Goal: Find specific fact

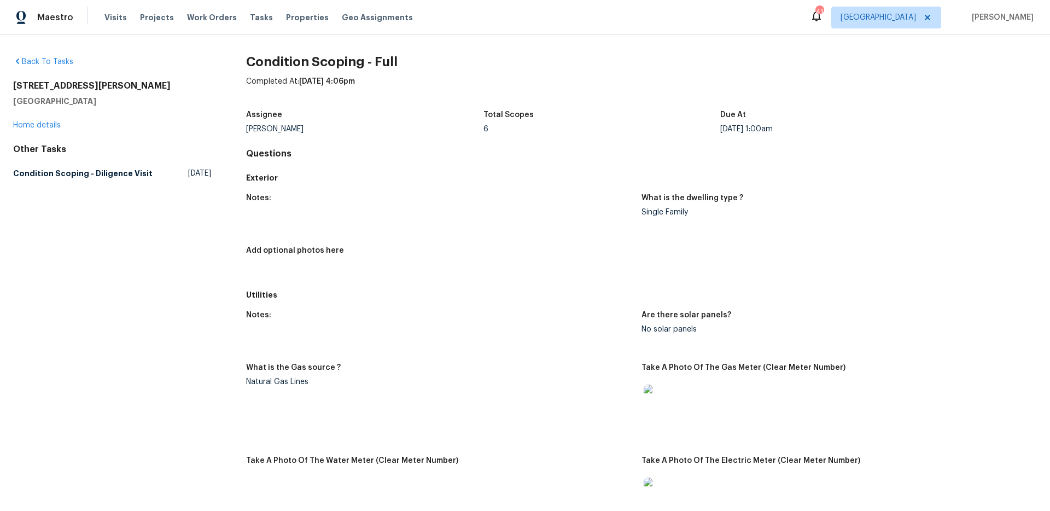
scroll to position [1305, 0]
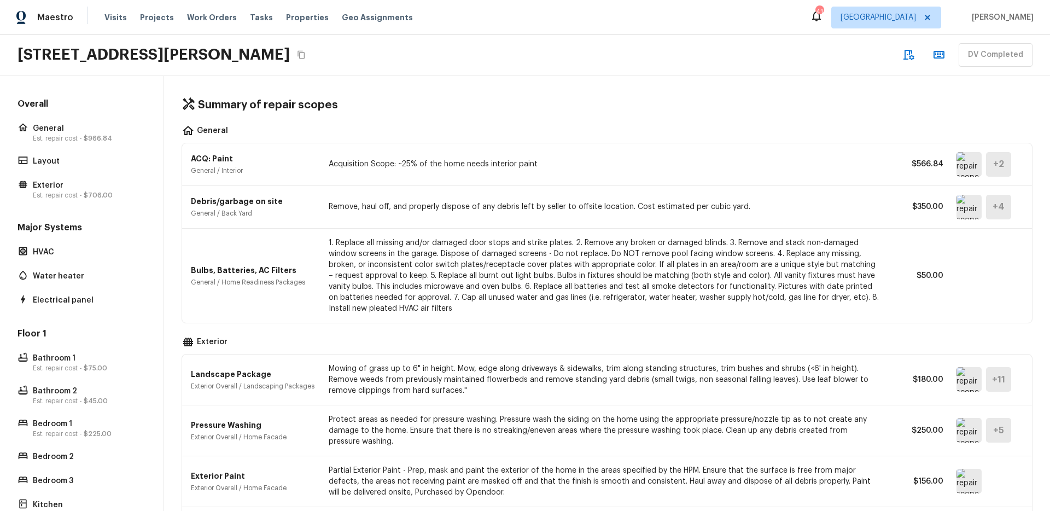
scroll to position [508, 0]
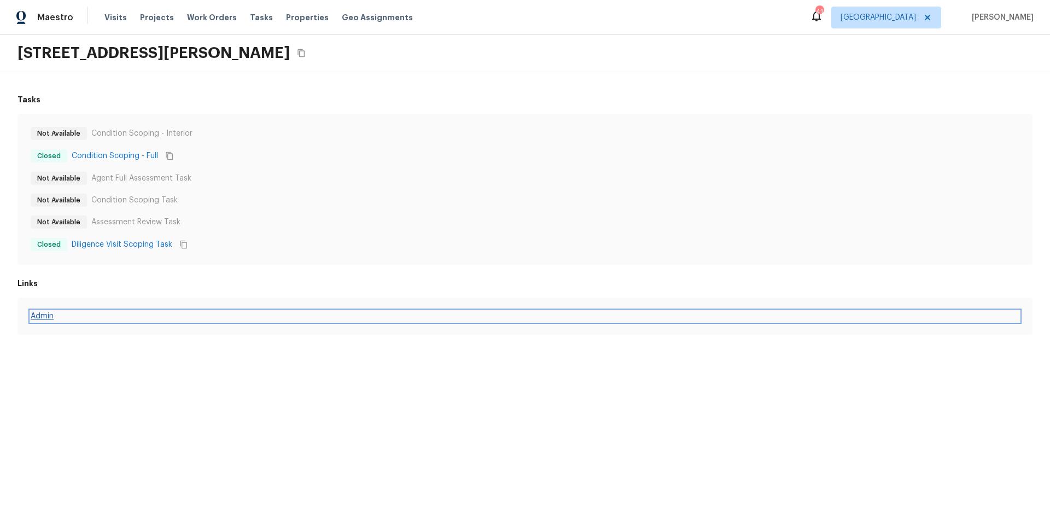
click at [52, 316] on link "Admin" at bounding box center [525, 316] width 989 height 11
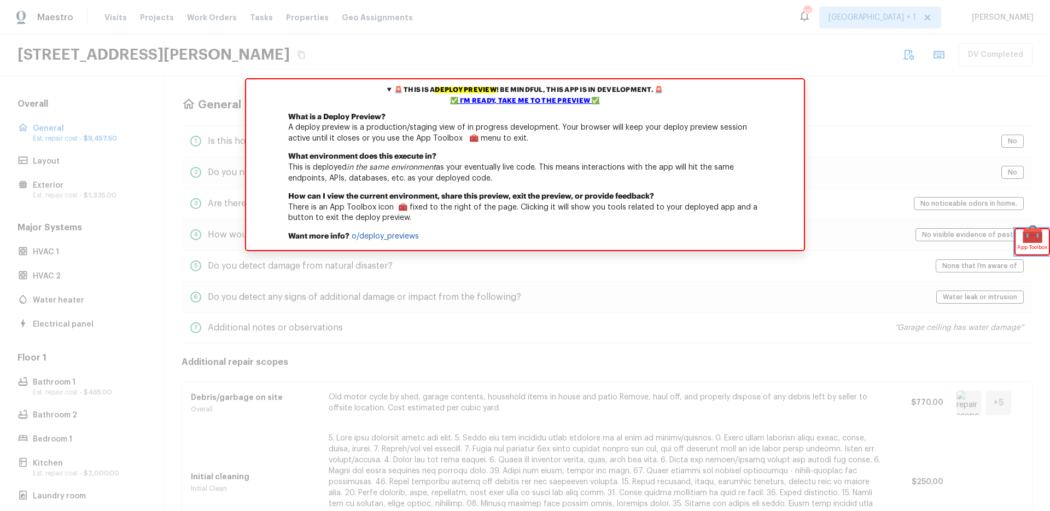
click at [1028, 238] on span "🧰" at bounding box center [1032, 234] width 33 height 11
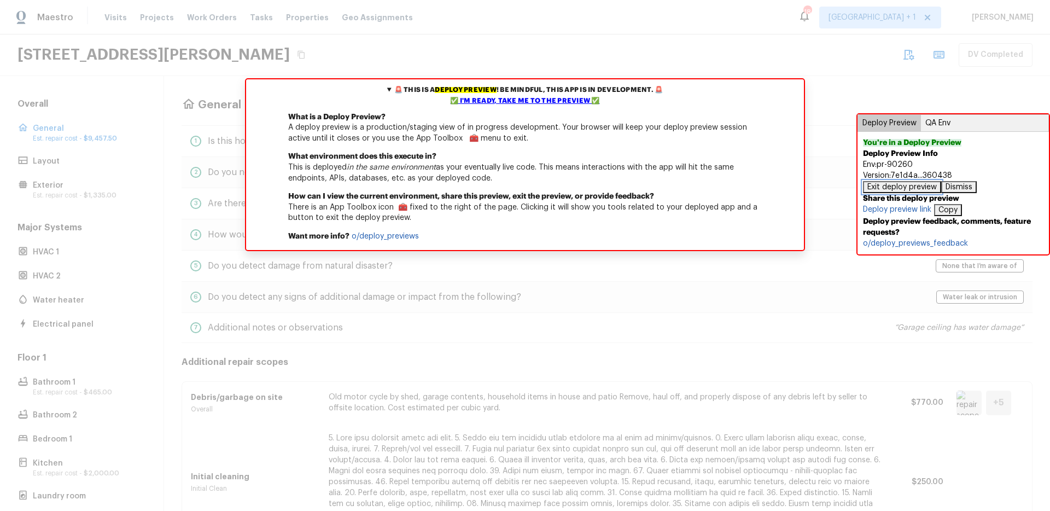
click at [924, 185] on button "Exit deploy preview" at bounding box center [902, 187] width 78 height 12
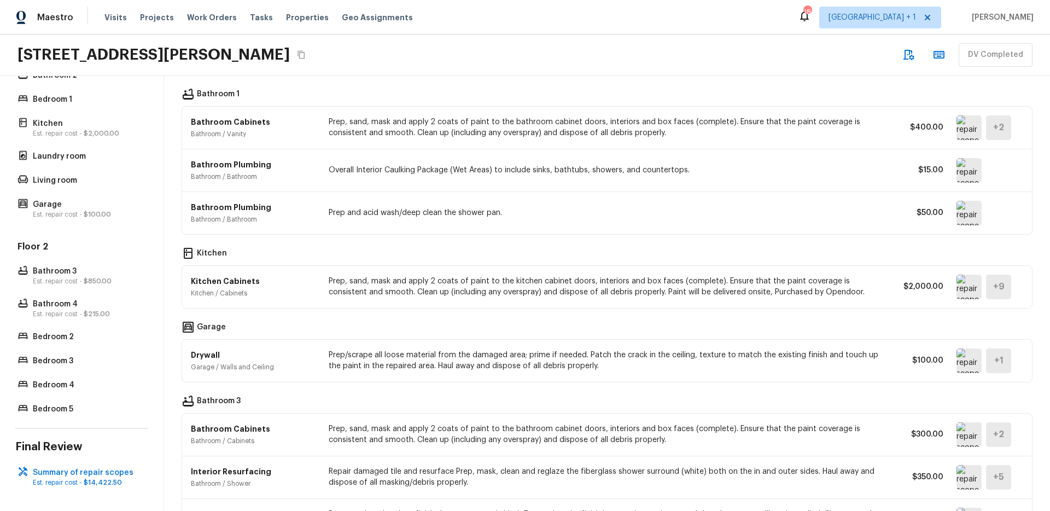
scroll to position [957, 0]
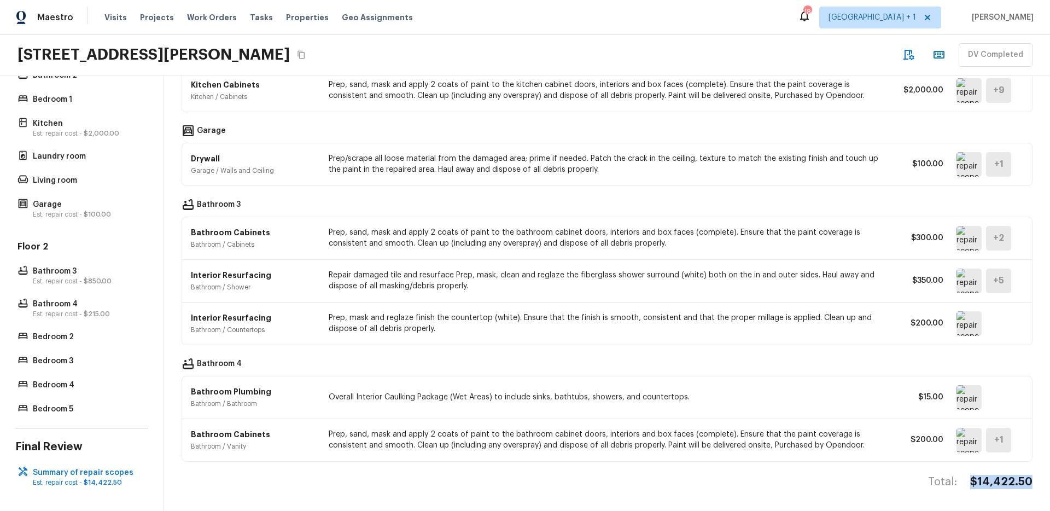
drag, startPoint x: 1006, startPoint y: 474, endPoint x: 1037, endPoint y: 474, distance: 31.2
click at [1037, 474] on div "Summary of repair scopes General Debris/garbage on site General / Overall Old m…" at bounding box center [607, 293] width 886 height 435
copy h4 "$14,422.50"
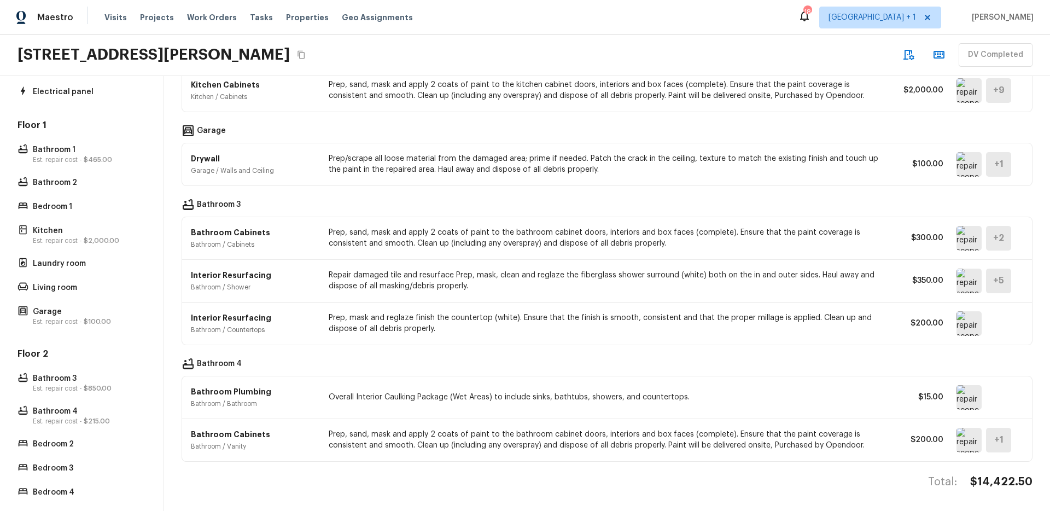
scroll to position [348, 0]
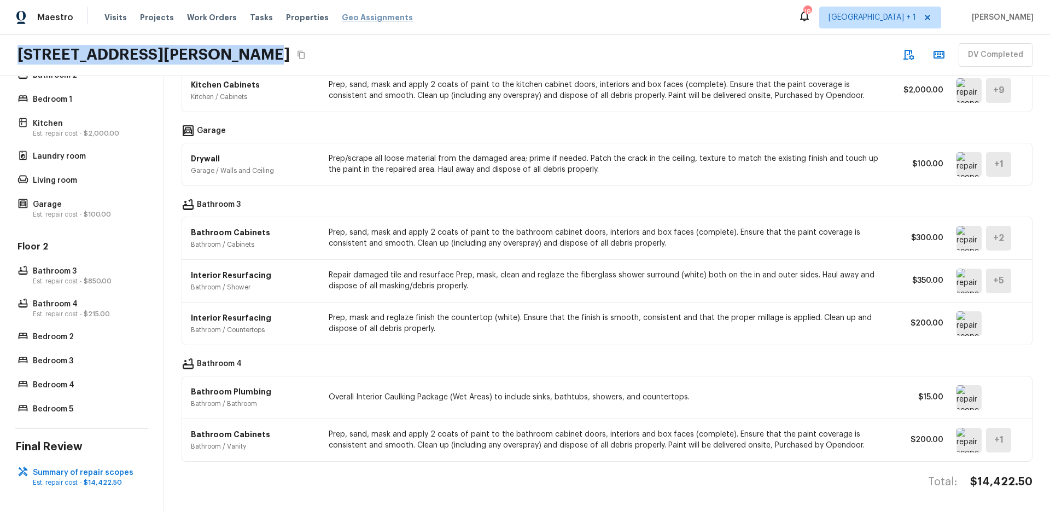
drag, startPoint x: 14, startPoint y: 52, endPoint x: 369, endPoint y: 19, distance: 357.1
click at [233, 53] on div "1418 Havenrock Dr, Forney, TX 75126 DV Completed" at bounding box center [525, 55] width 1050 height 42
copy h2 "1418 Havenrock Dr, Forney, T"
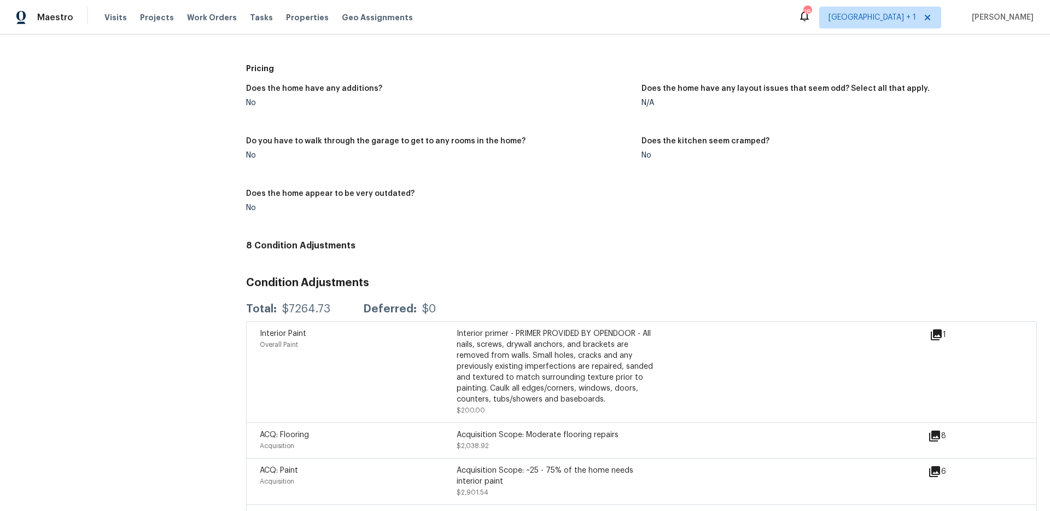
scroll to position [1058, 0]
drag, startPoint x: 329, startPoint y: 311, endPoint x: 333, endPoint y: 305, distance: 6.7
click at [330, 310] on div "Total: $7264.73 Deferred: $0" at bounding box center [341, 307] width 190 height 11
drag, startPoint x: 322, startPoint y: 305, endPoint x: 157, endPoint y: 328, distance: 166.8
click at [280, 303] on div "Total: $7264.73 Deferred: $0" at bounding box center [341, 307] width 190 height 11
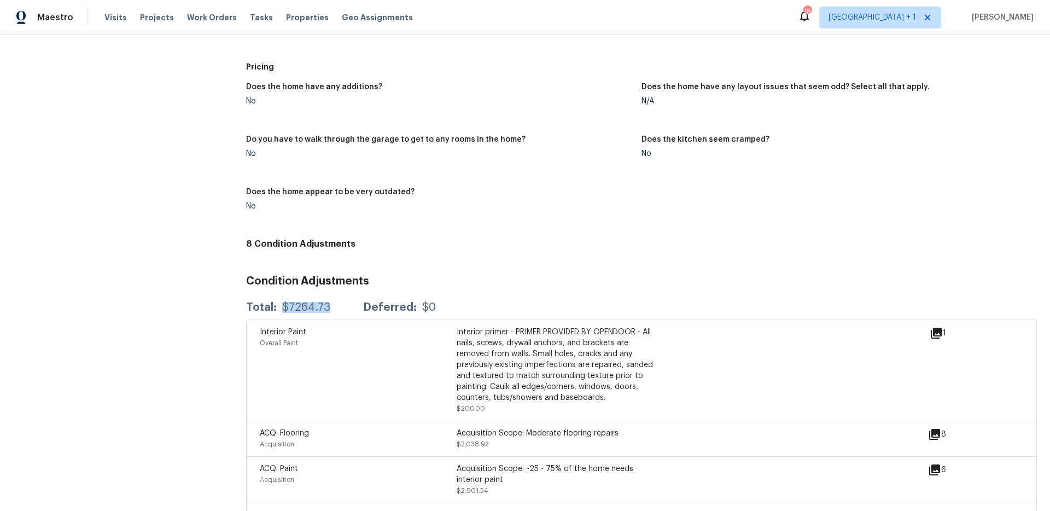
copy div "$7264.73"
